Goal: Task Accomplishment & Management: Use online tool/utility

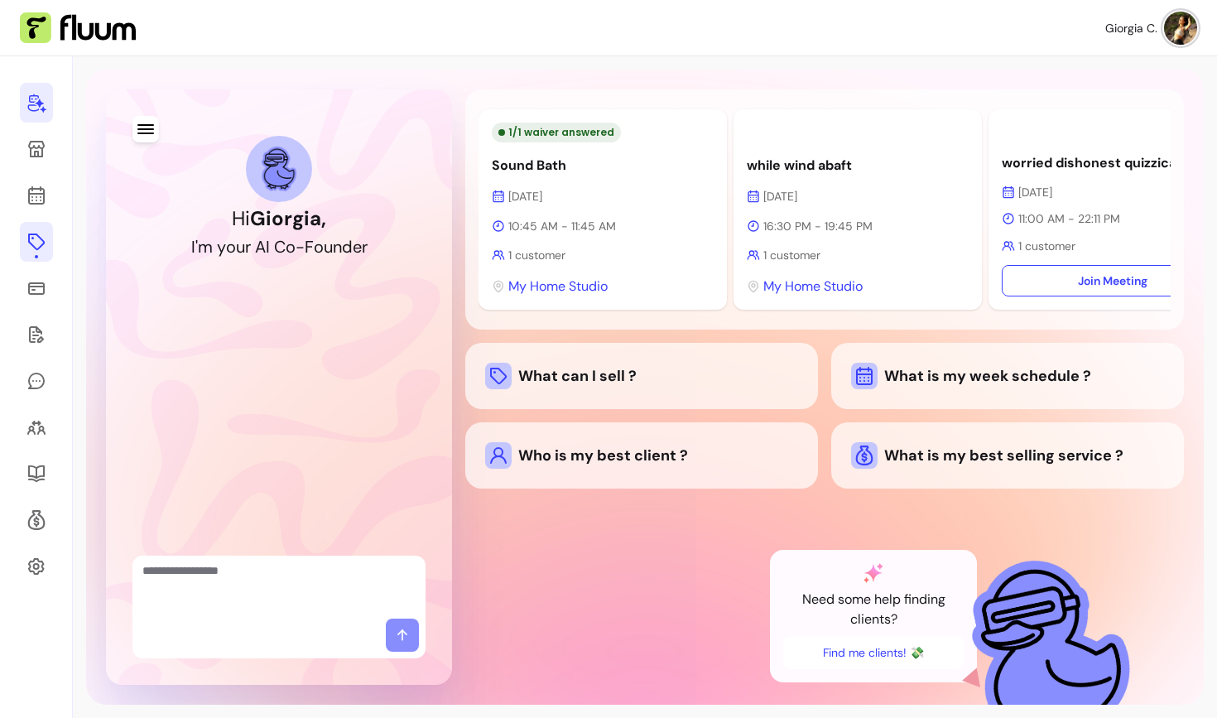
click at [41, 248] on icon at bounding box center [36, 242] width 20 height 20
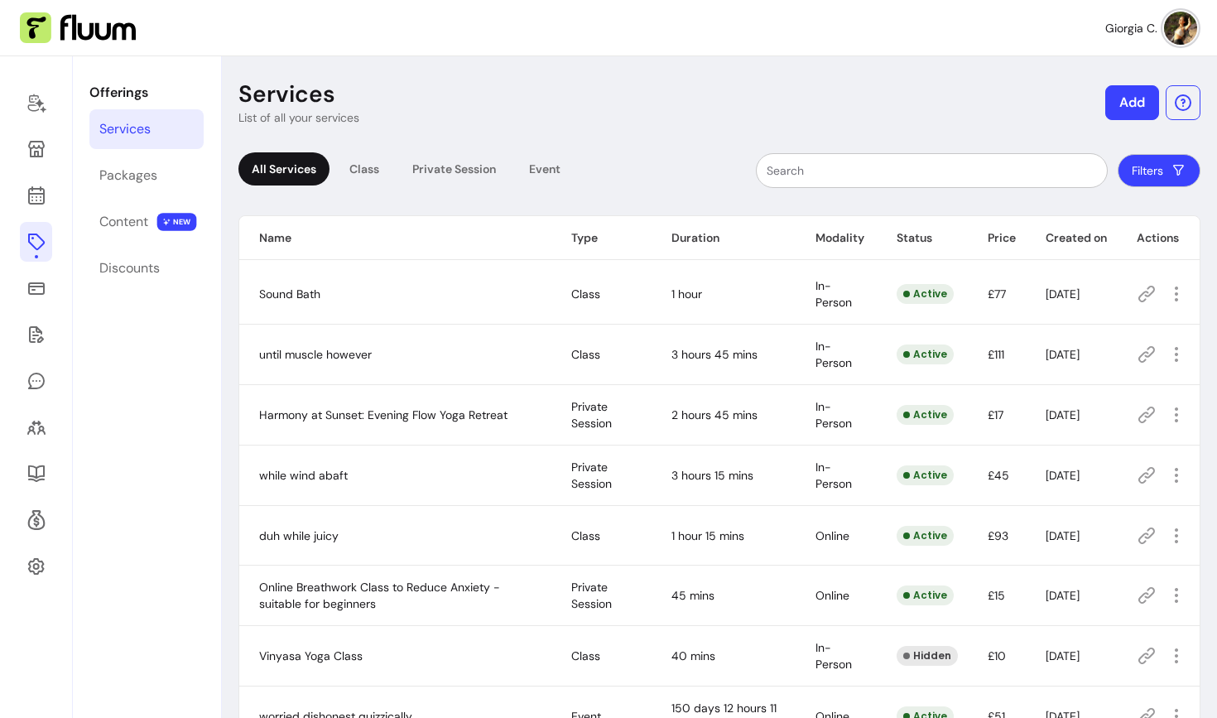
click at [1120, 103] on button "Add" at bounding box center [1132, 102] width 54 height 35
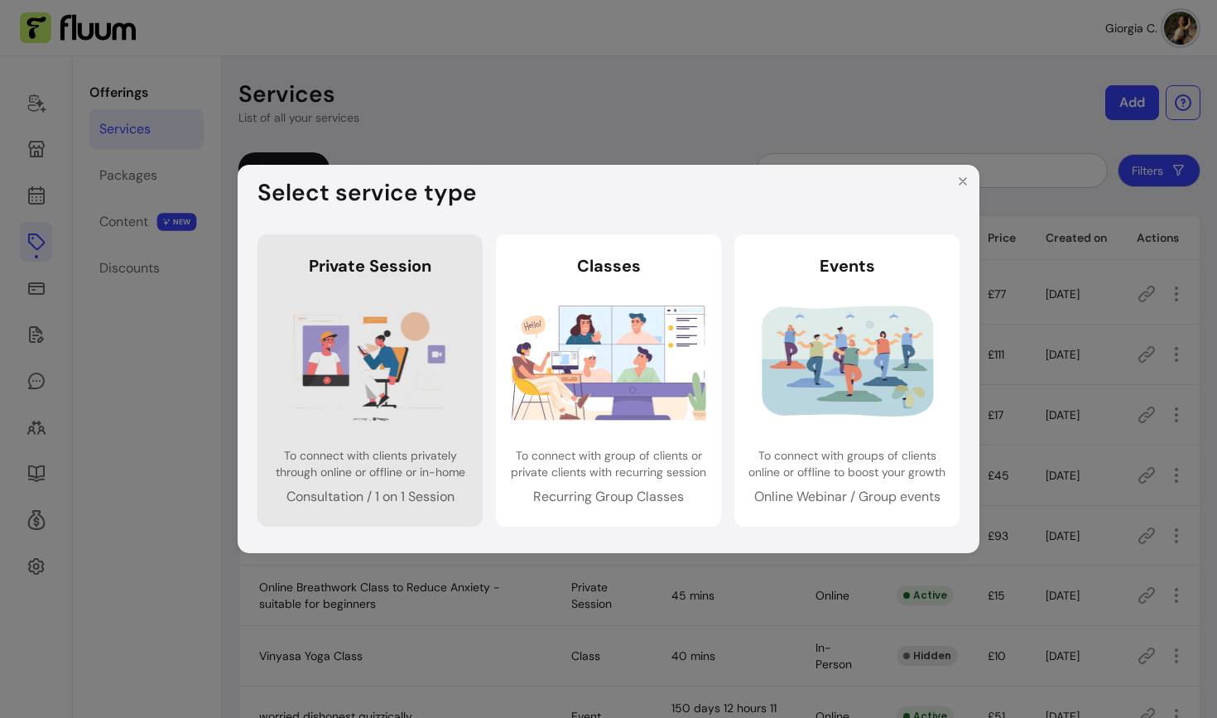
click at [445, 432] on link "Private Session Private Session To connect with clients privately through onlin…" at bounding box center [369, 379] width 225 height 291
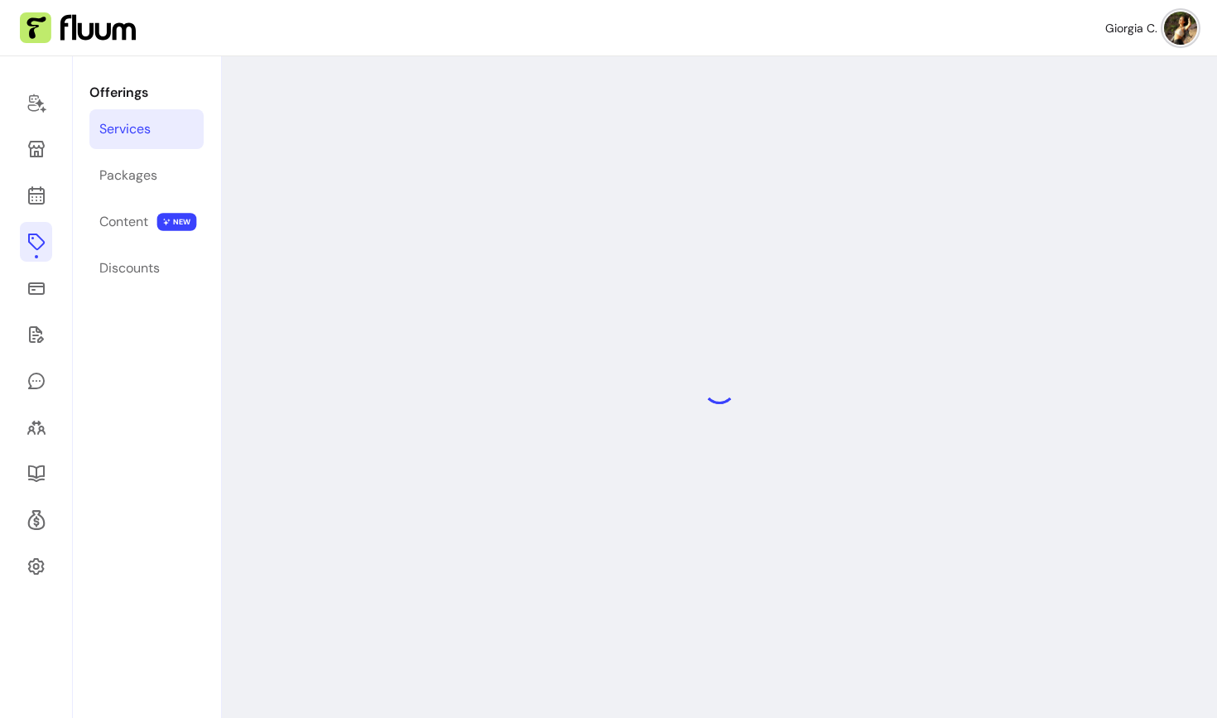
select select "***"
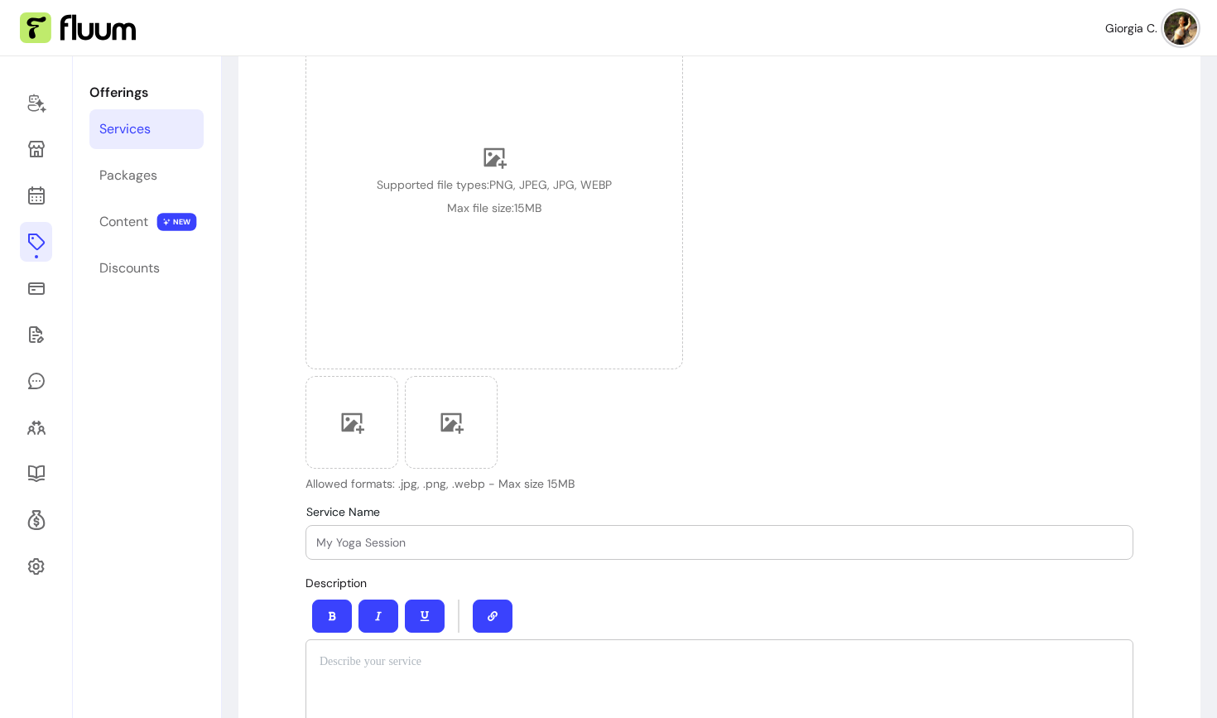
scroll to position [257, 0]
click at [456, 532] on div at bounding box center [719, 541] width 806 height 33
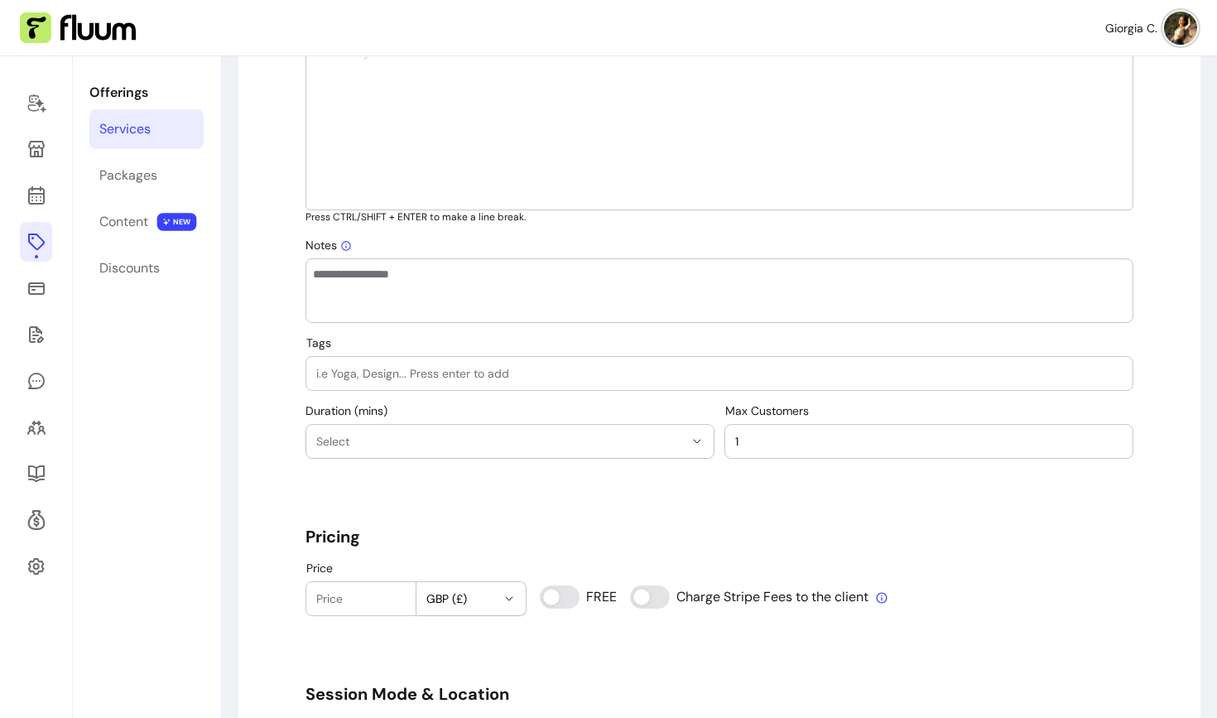
scroll to position [864, 0]
type input "Discovery Call"
click at [423, 365] on div at bounding box center [719, 374] width 806 height 33
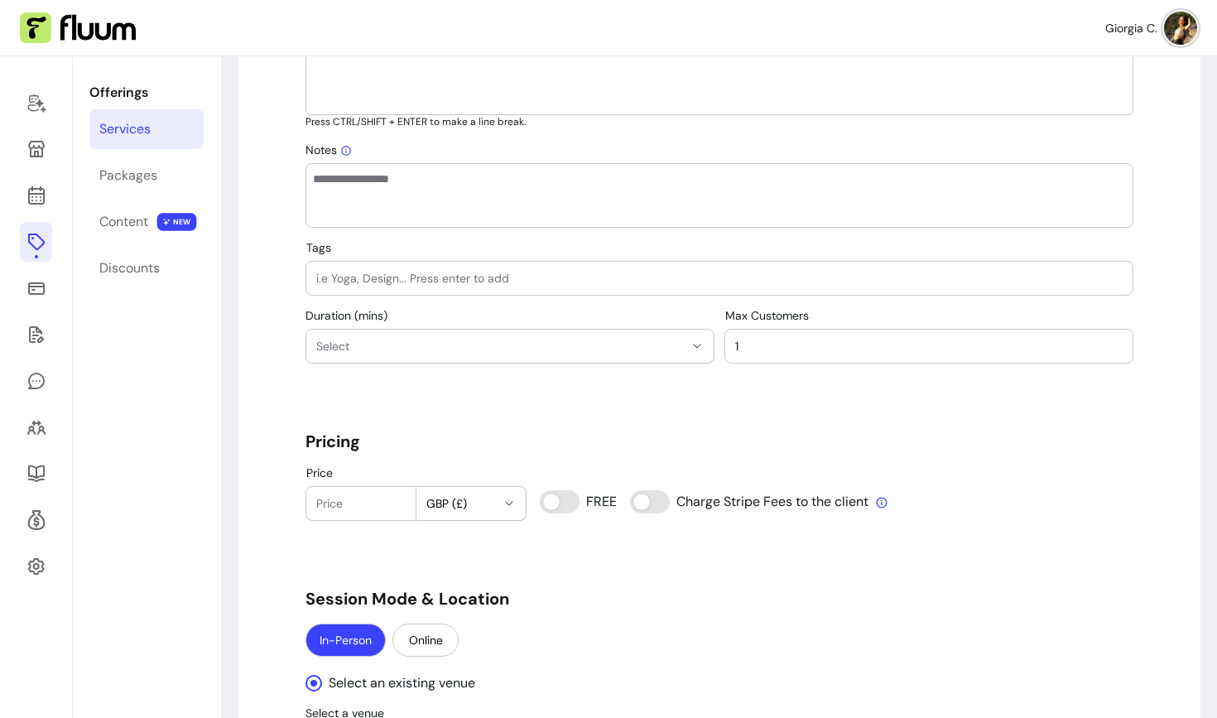
scroll to position [977, 0]
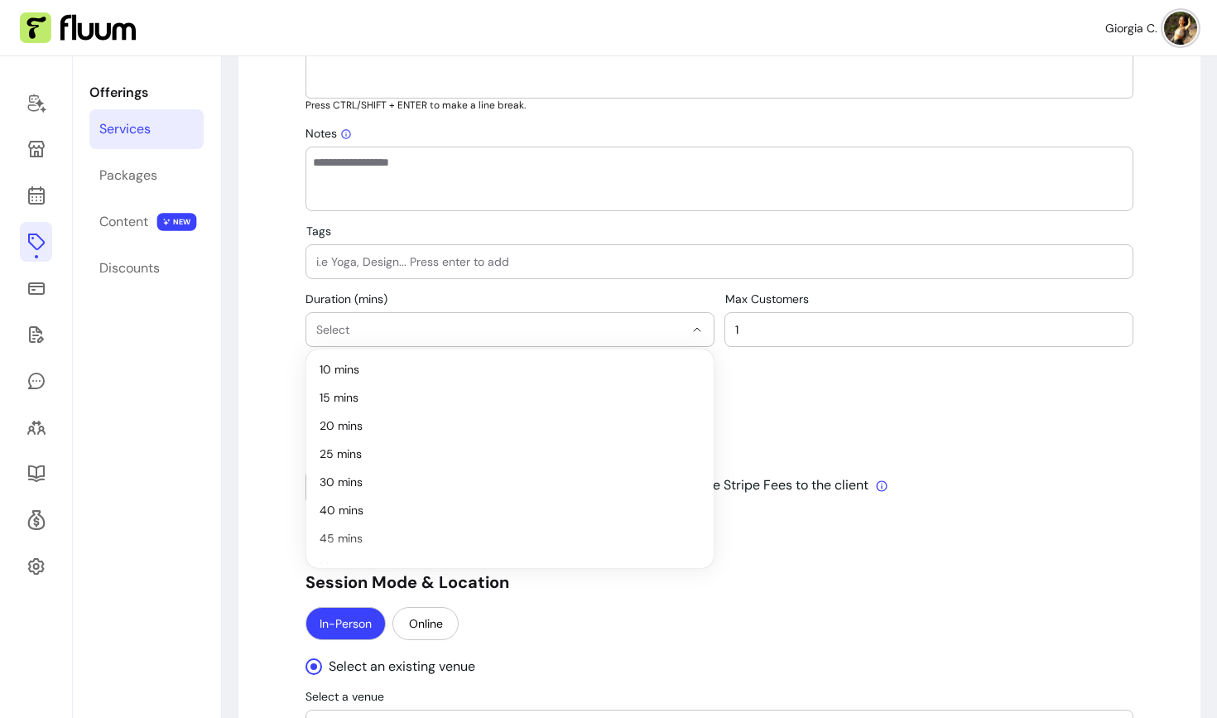
click at [390, 326] on span "Select" at bounding box center [500, 329] width 368 height 17
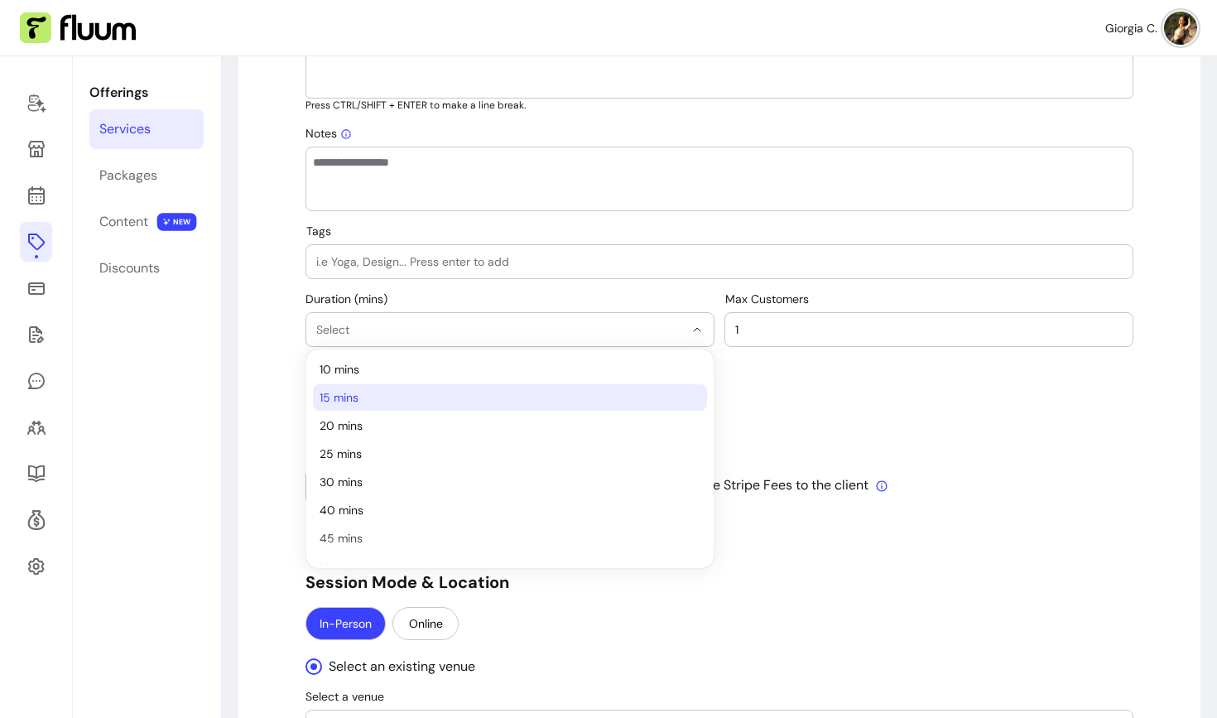
click at [383, 390] on span "15 mins" at bounding box center [502, 397] width 364 height 17
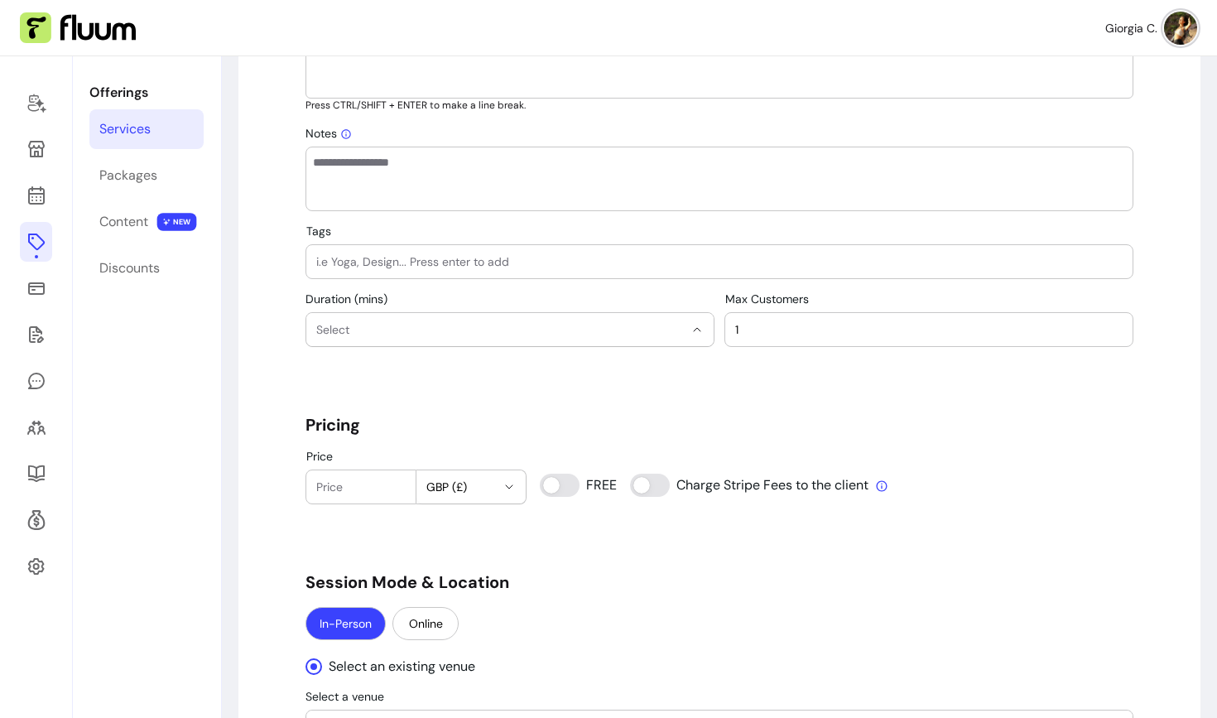
select select "**"
click at [388, 249] on div at bounding box center [719, 261] width 806 height 33
type input "Discovery Call"
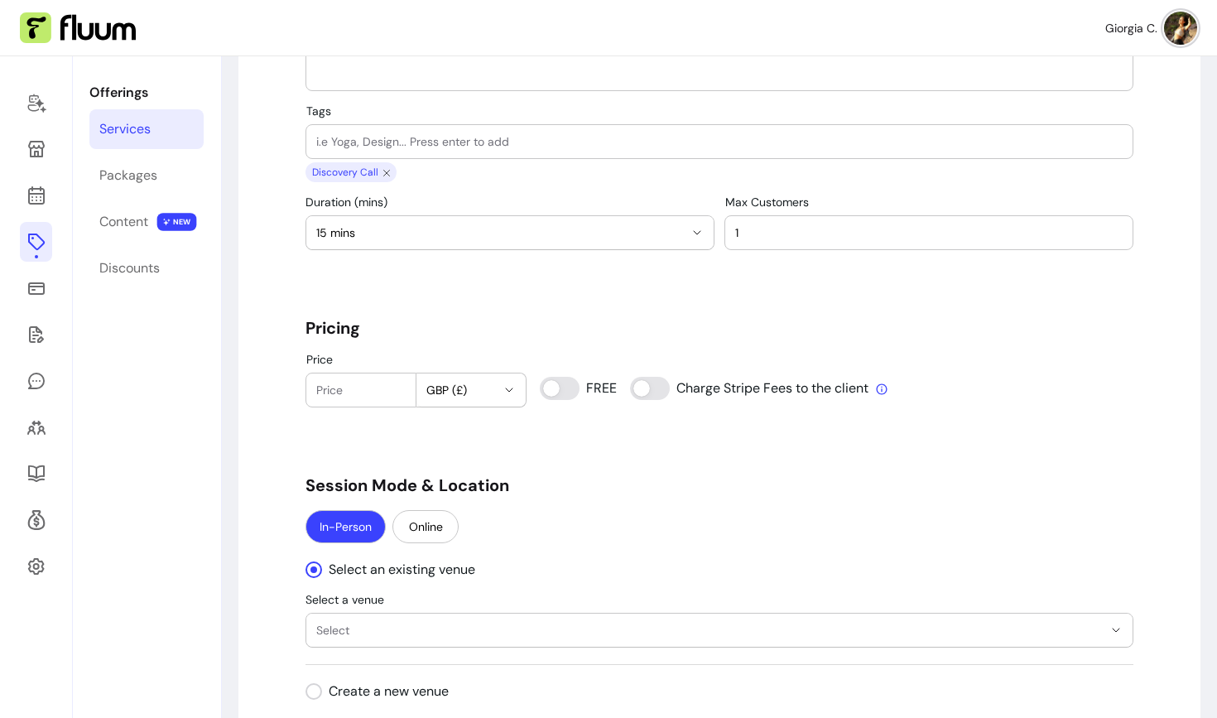
scroll to position [1113, 0]
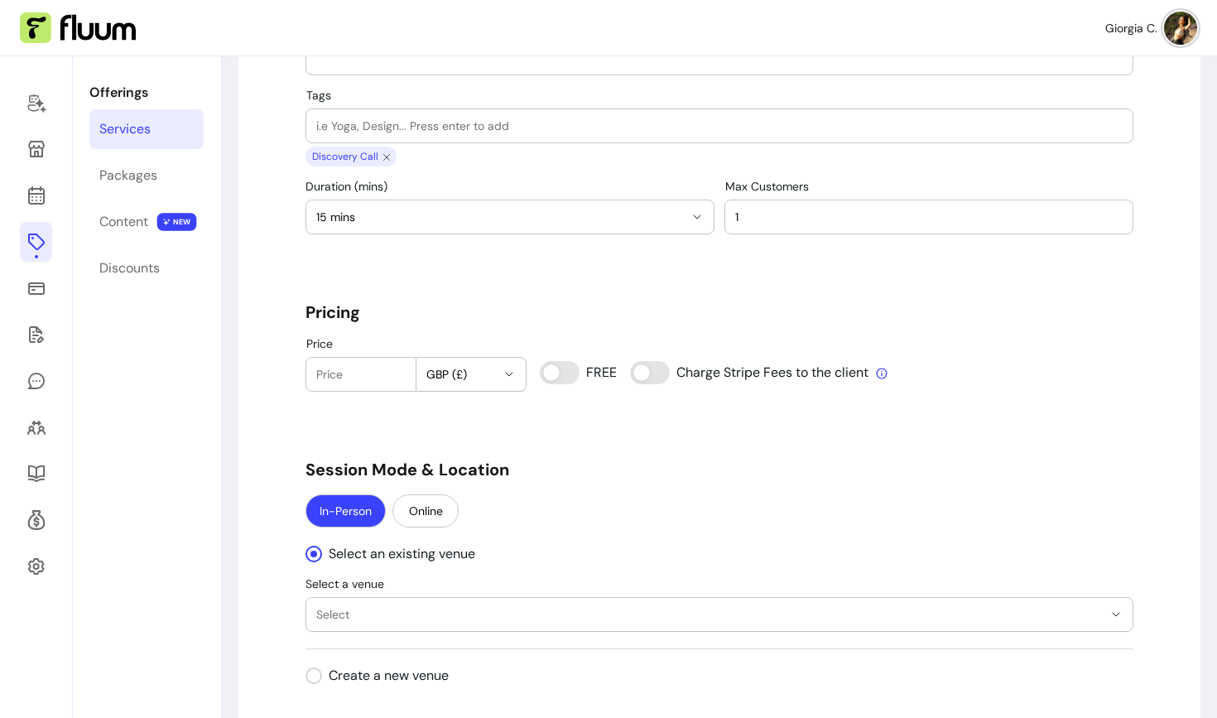
click at [531, 357] on div "Price GBP (£) FREE Charge Stripe Fees to the client" at bounding box center [720, 364] width 828 height 55
type input "0"
click at [430, 513] on button "Online" at bounding box center [425, 510] width 66 height 33
select select "****"
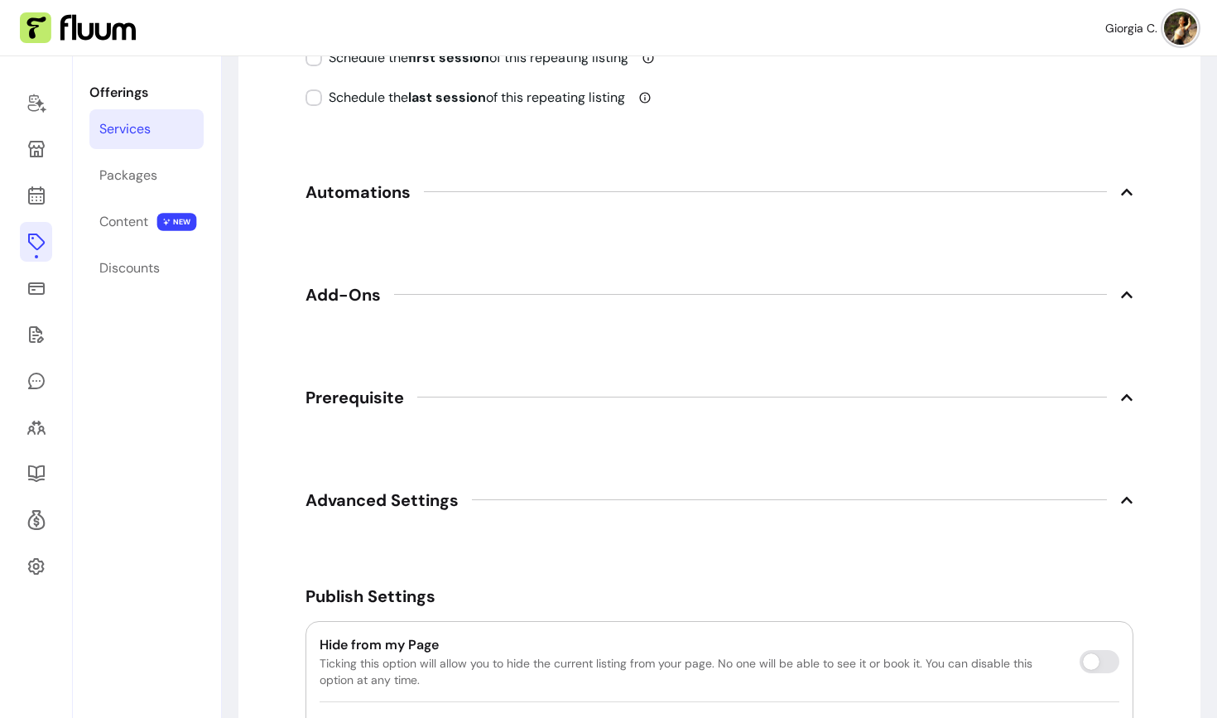
scroll to position [2355, 0]
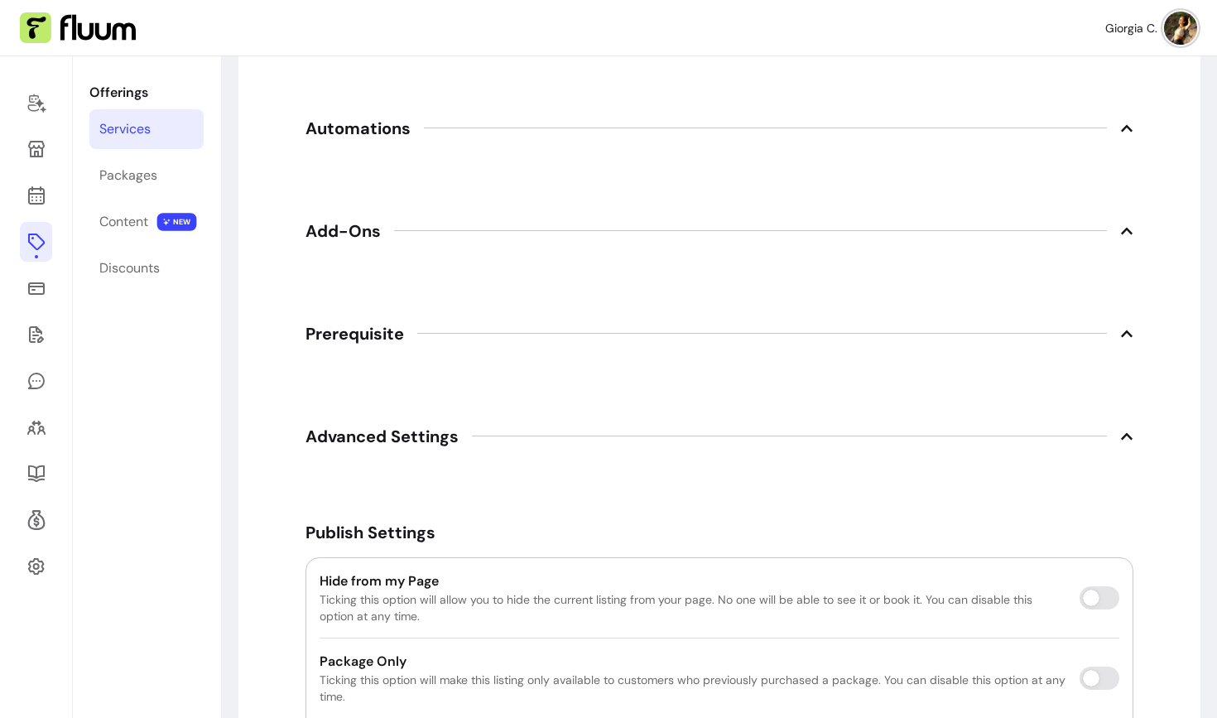
click at [363, 132] on span "Automations" at bounding box center [358, 128] width 105 height 23
click at [336, 141] on span "Automations" at bounding box center [720, 128] width 828 height 36
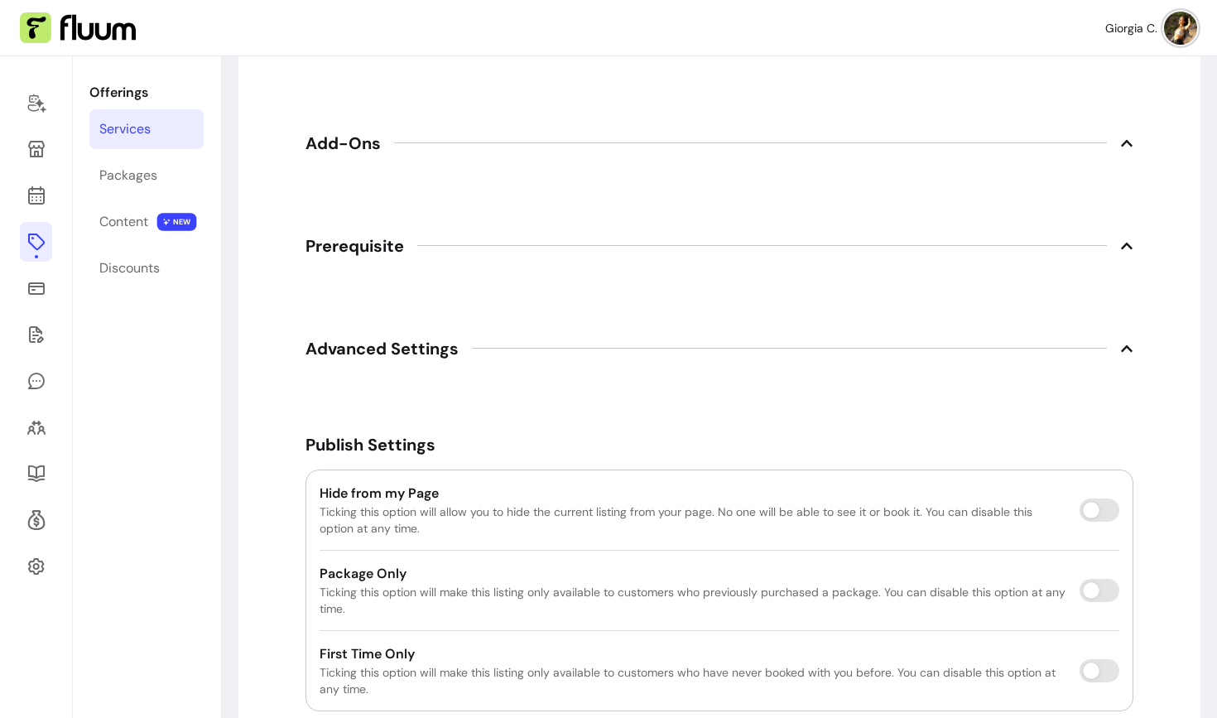
scroll to position [2533, 0]
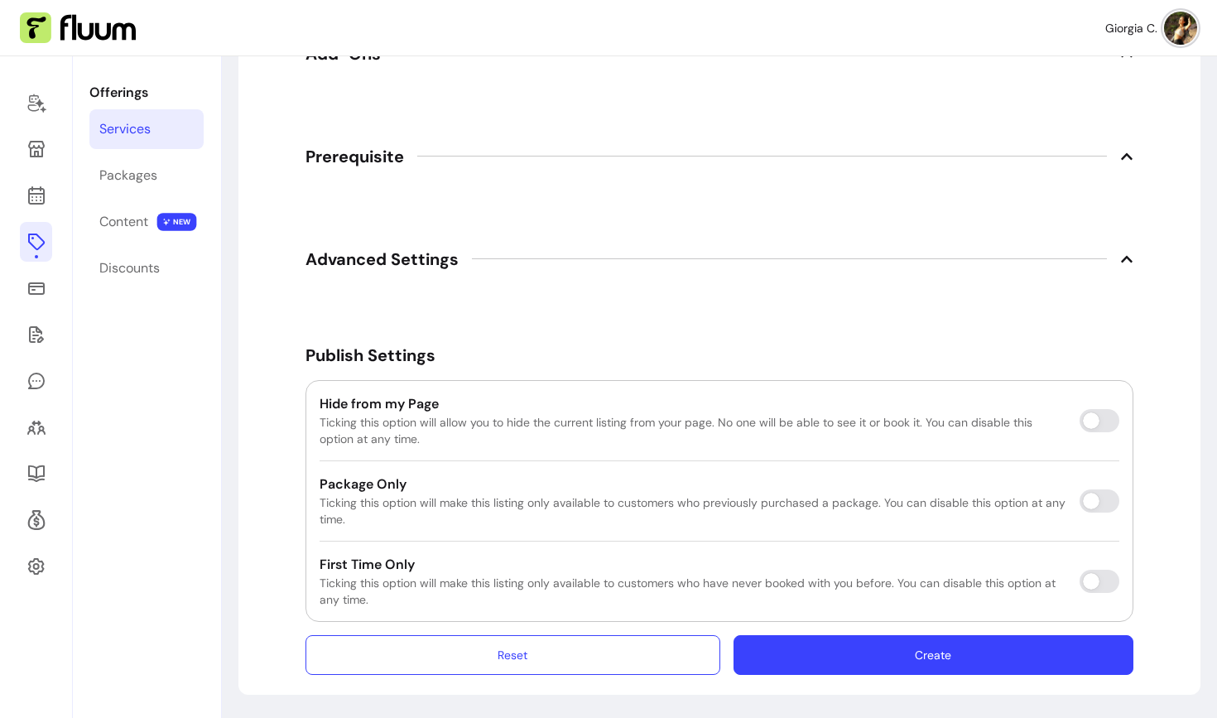
click at [832, 656] on button "Create" at bounding box center [934, 655] width 400 height 40
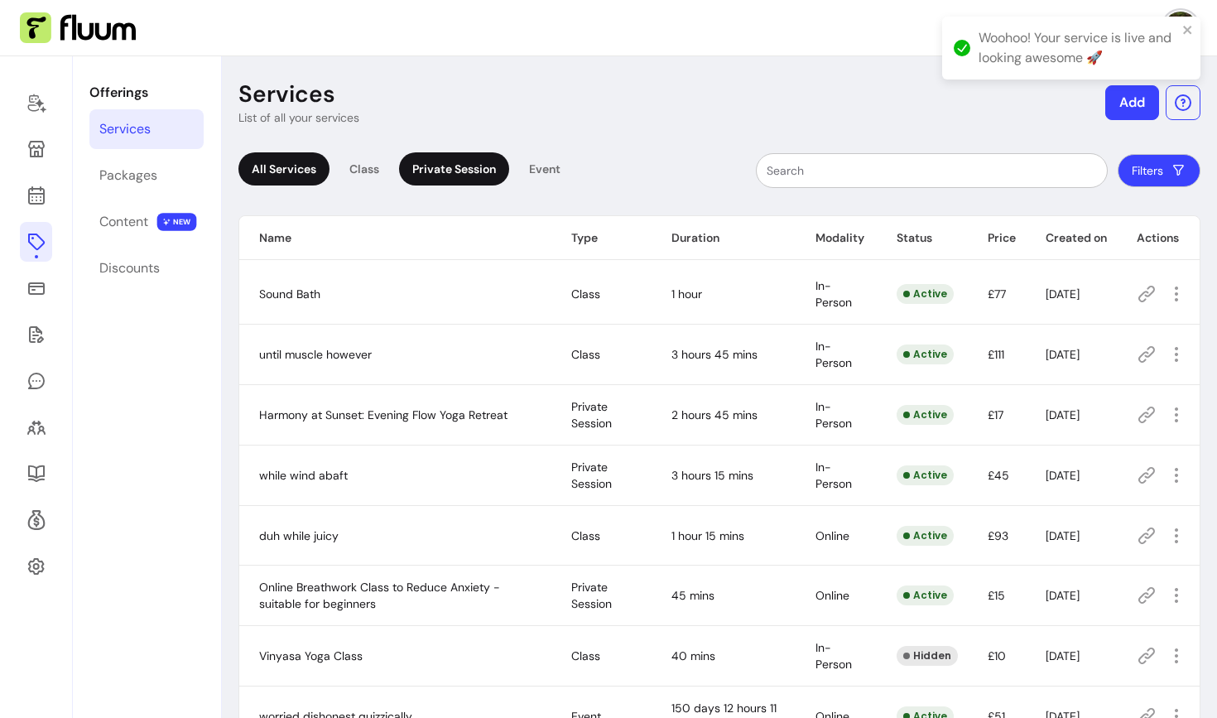
click at [469, 168] on div "Private Session" at bounding box center [454, 168] width 110 height 33
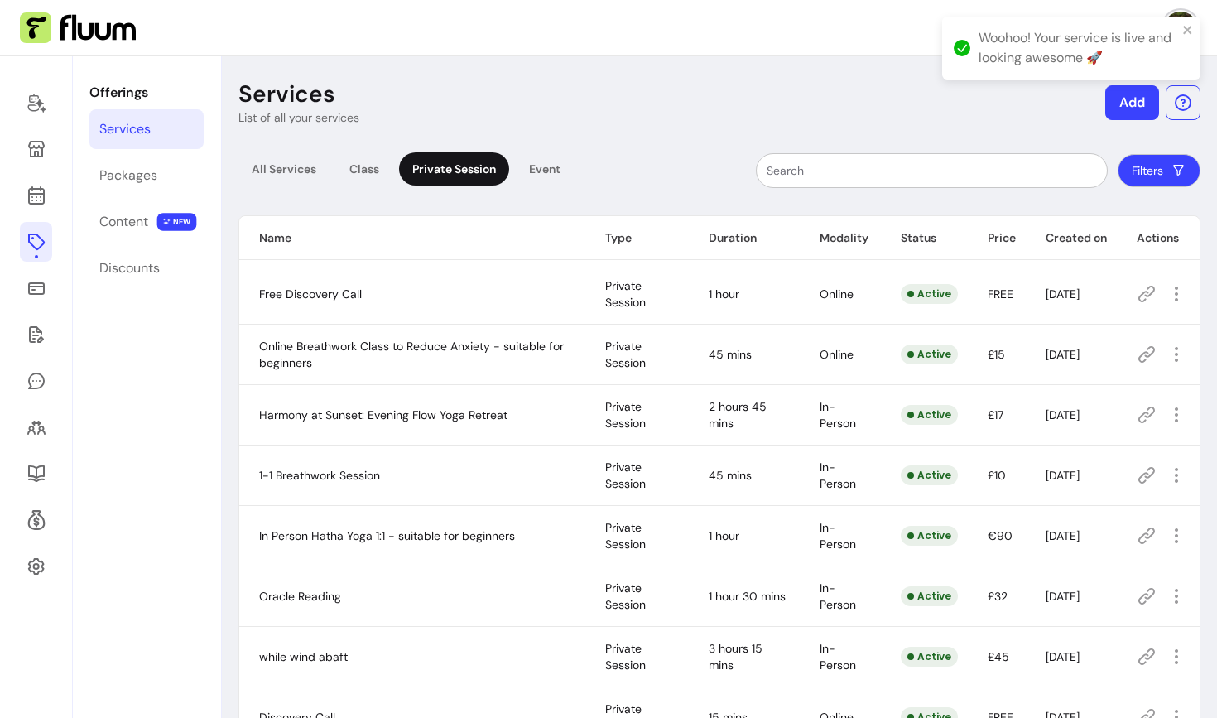
scroll to position [110, 0]
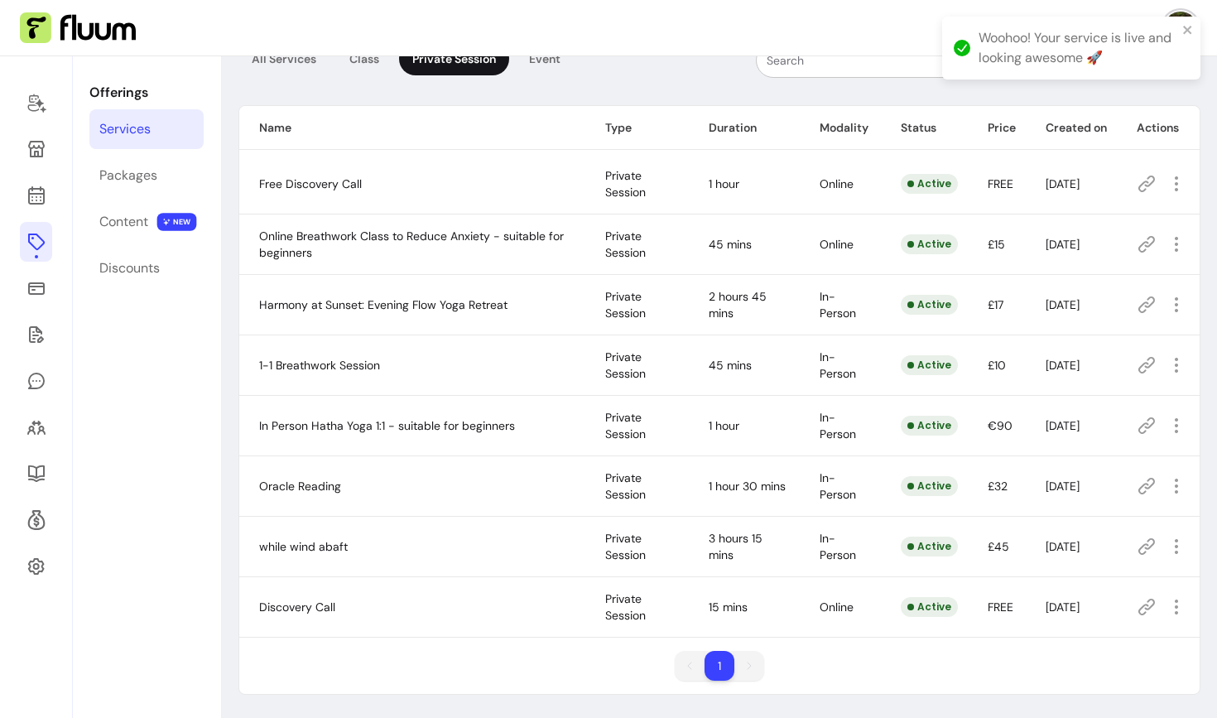
click at [1137, 605] on icon at bounding box center [1147, 607] width 20 height 20
click at [140, 227] on div "Content" at bounding box center [123, 222] width 49 height 20
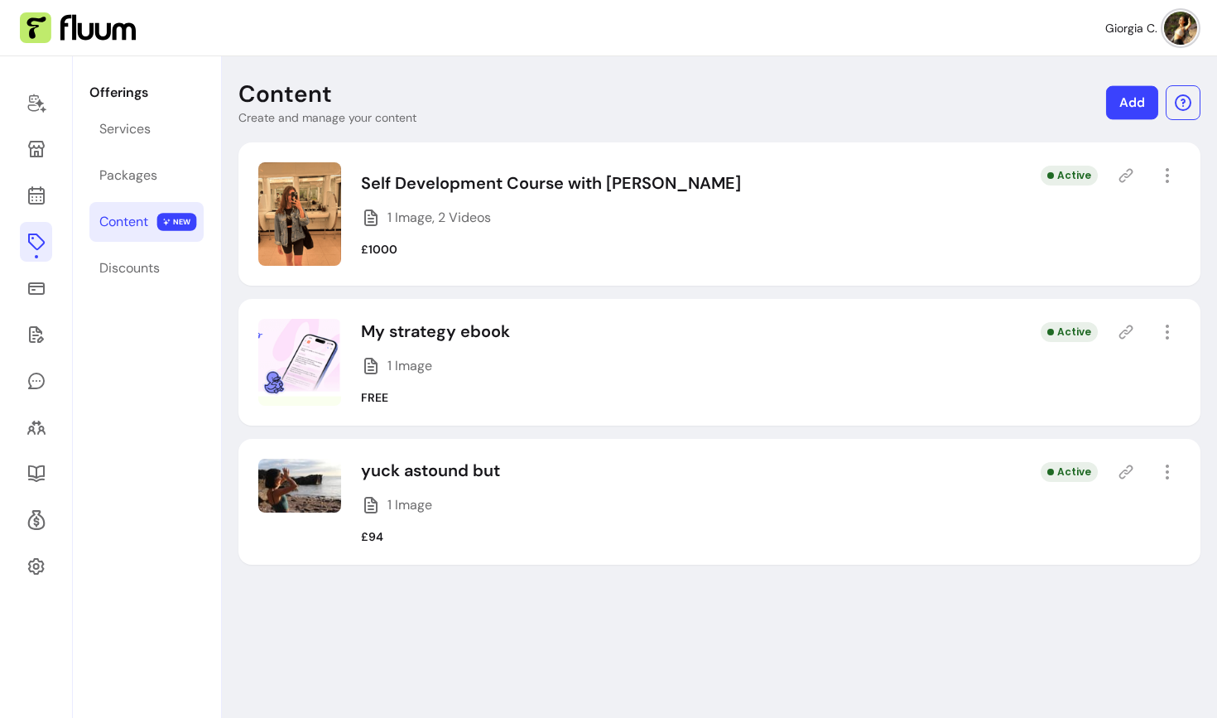
click at [1133, 103] on link "Add" at bounding box center [1132, 103] width 52 height 34
